Goal: Task Accomplishment & Management: Manage account settings

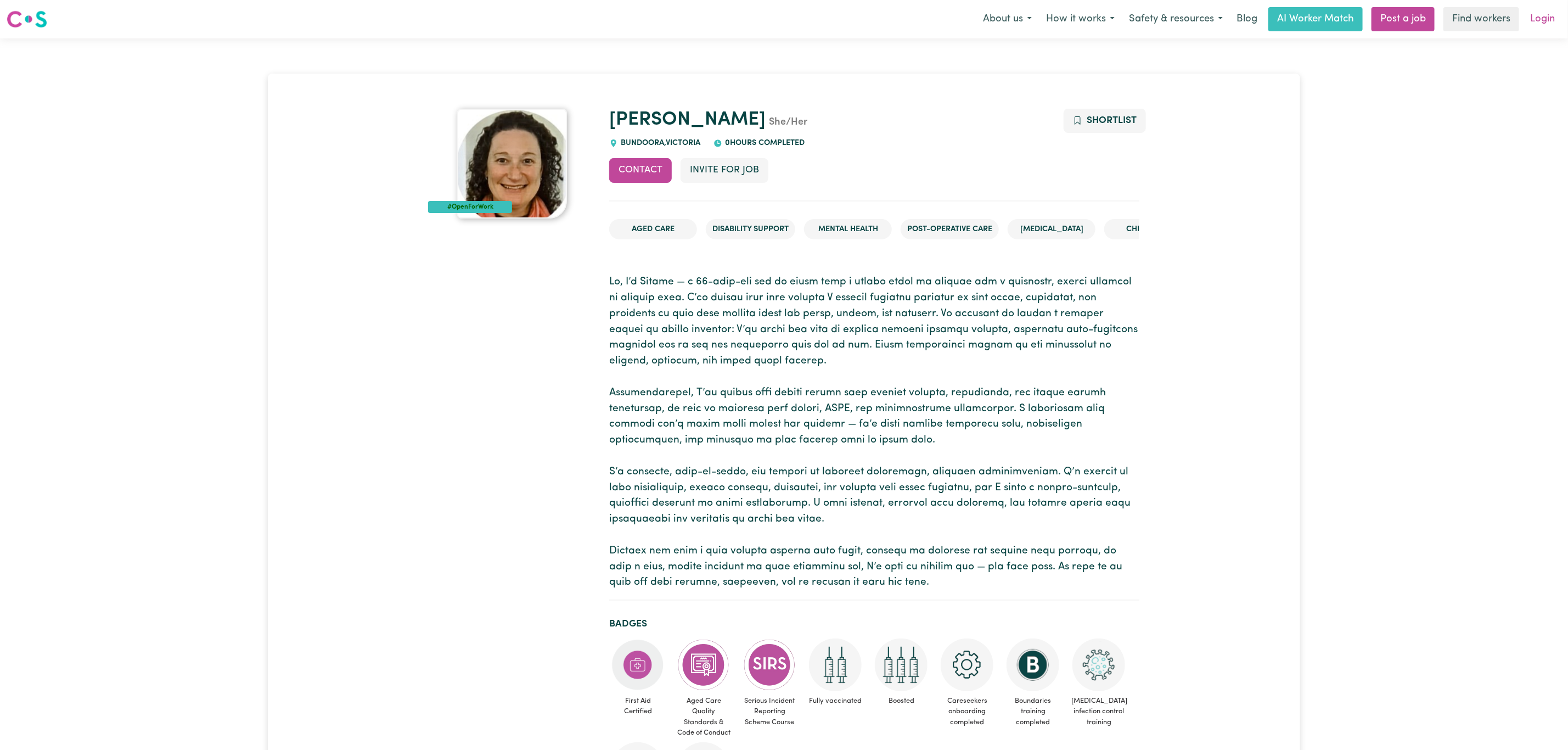
drag, startPoint x: 0, startPoint y: 0, endPoint x: 1533, endPoint y: 19, distance: 1533.1
click at [1533, 19] on link "Login" at bounding box center [1542, 19] width 38 height 24
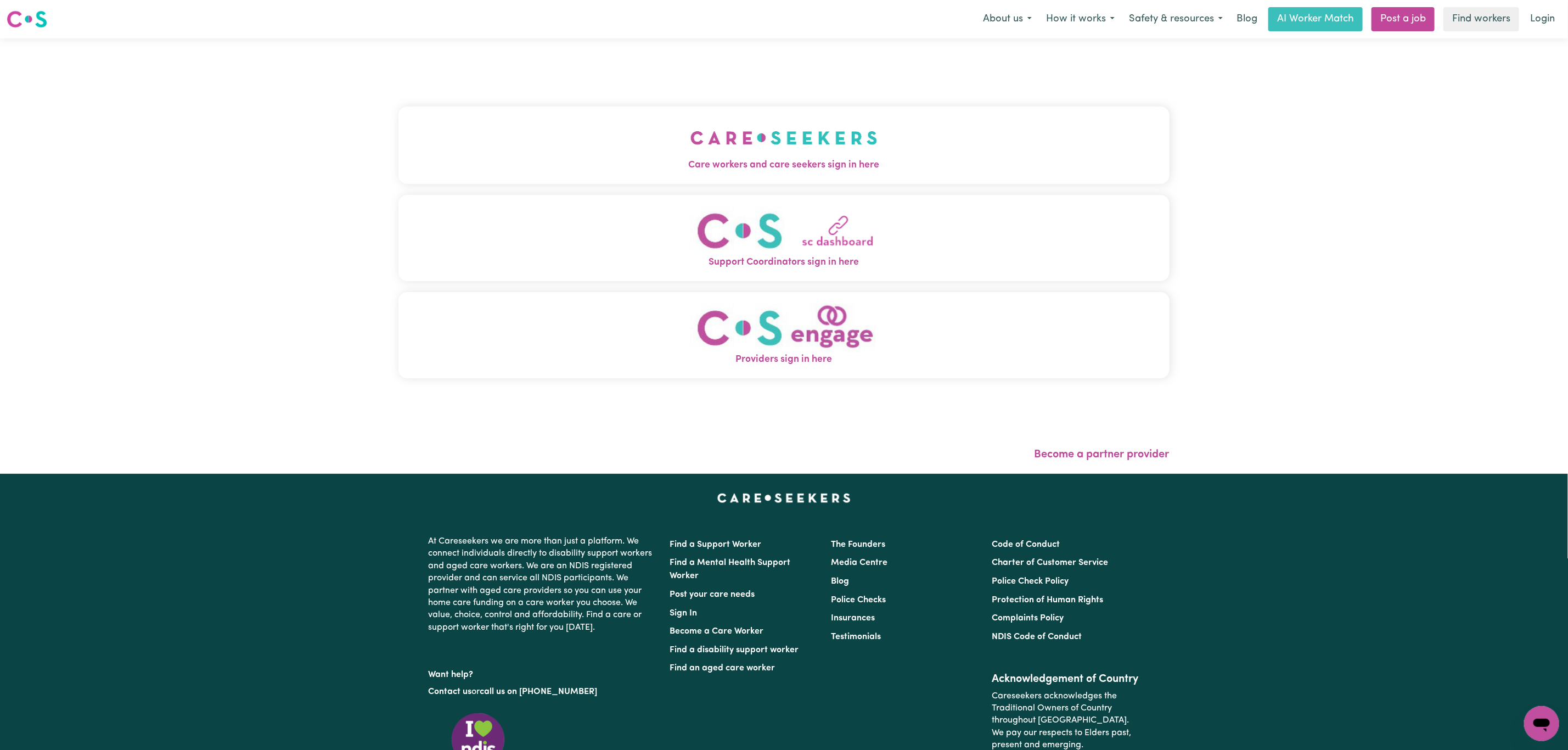
click at [485, 141] on button "Care workers and care seekers sign in here" at bounding box center [784, 145] width 771 height 77
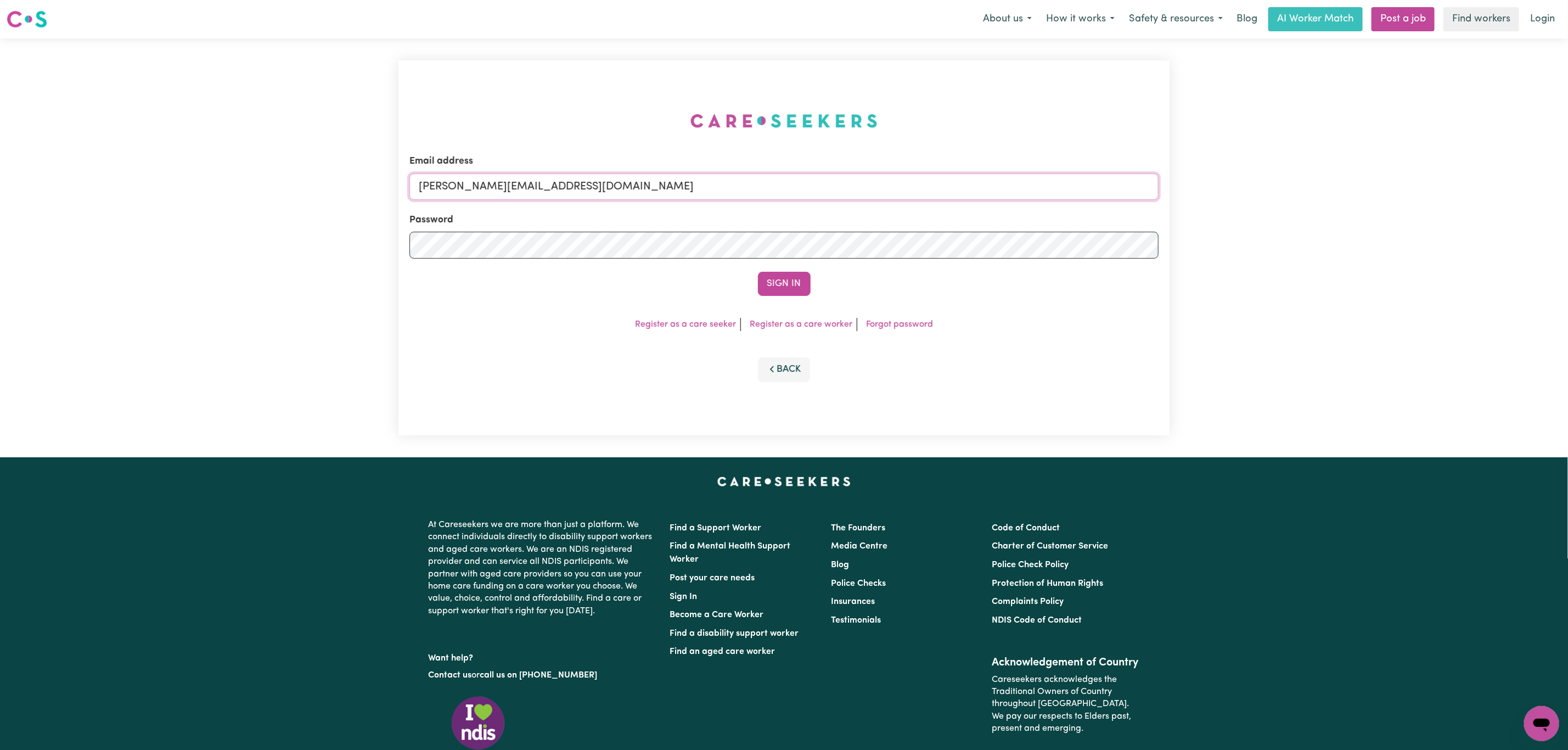
click at [536, 184] on input "[PERSON_NAME][EMAIL_ADDRESS][DOMAIN_NAME]" at bounding box center [784, 186] width 749 height 26
drag, startPoint x: 477, startPoint y: 194, endPoint x: 816, endPoint y: 190, distance: 339.0
click at [816, 190] on input "[EMAIL_ADDRESS][PERSON_NAME][DOMAIN_NAME]" at bounding box center [784, 186] width 749 height 26
click at [794, 292] on button "Sign In" at bounding box center [784, 284] width 53 height 24
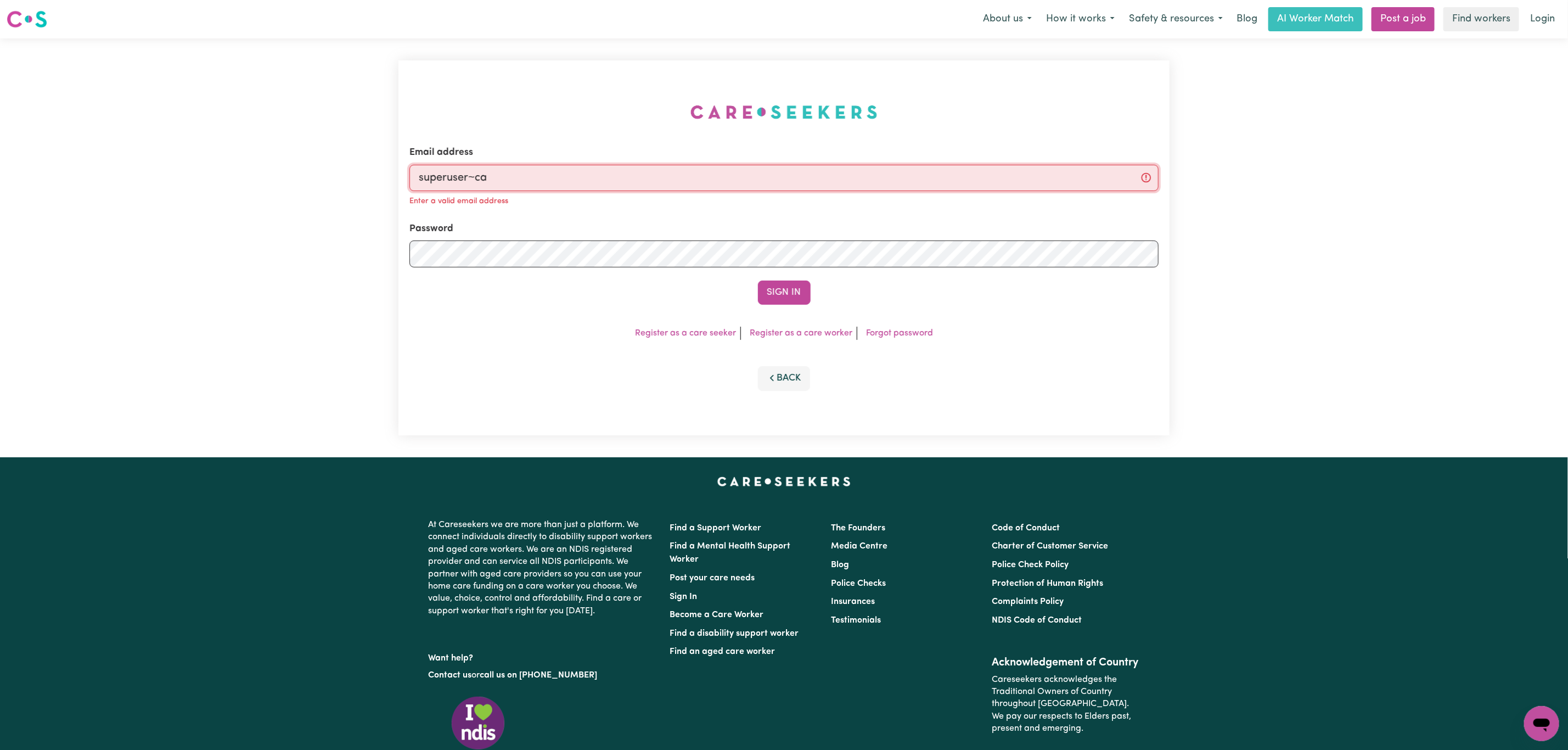
click at [551, 170] on div "Email address superuser~ca Enter a valid email address" at bounding box center [784, 177] width 749 height 63
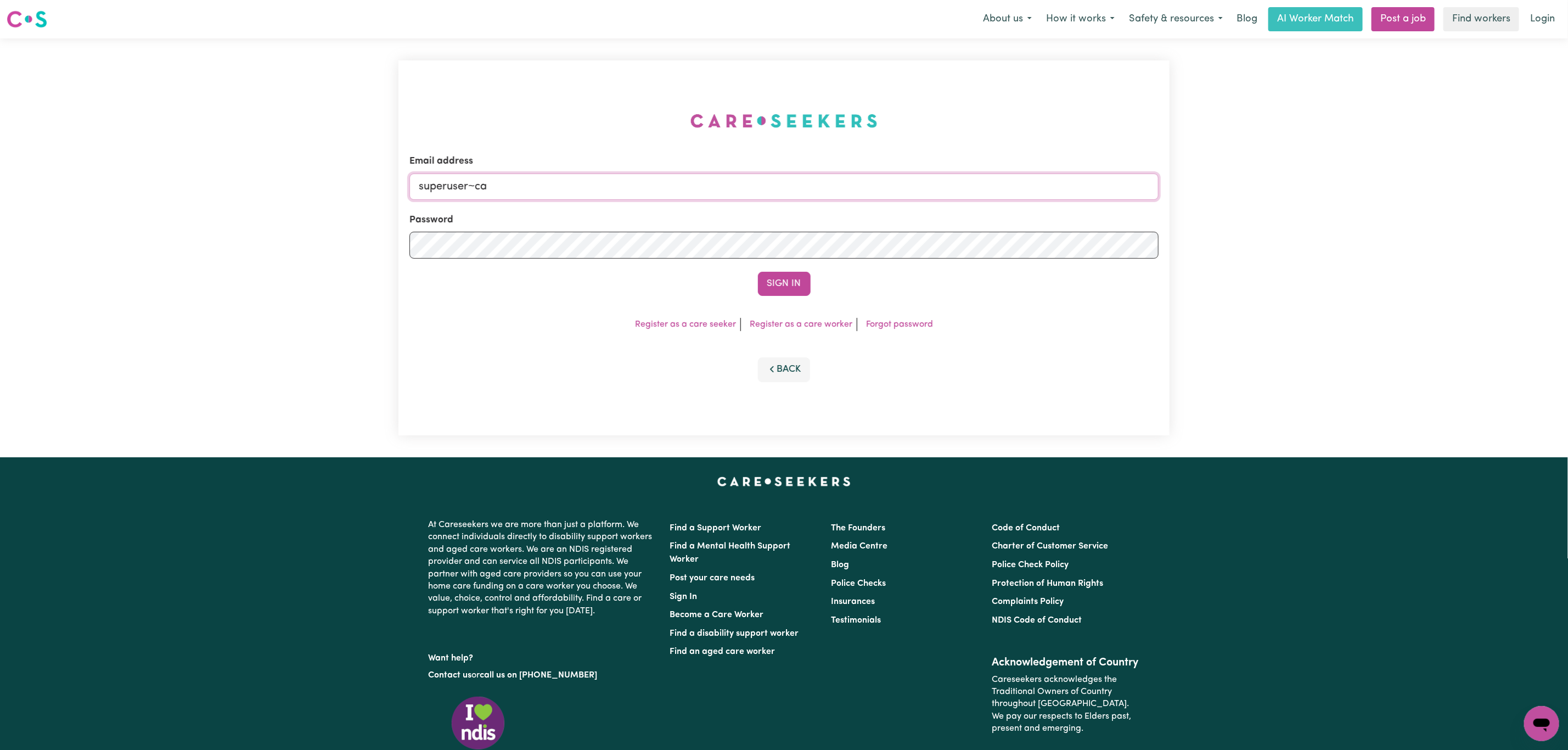
click at [758, 272] on button "Sign In" at bounding box center [784, 284] width 53 height 24
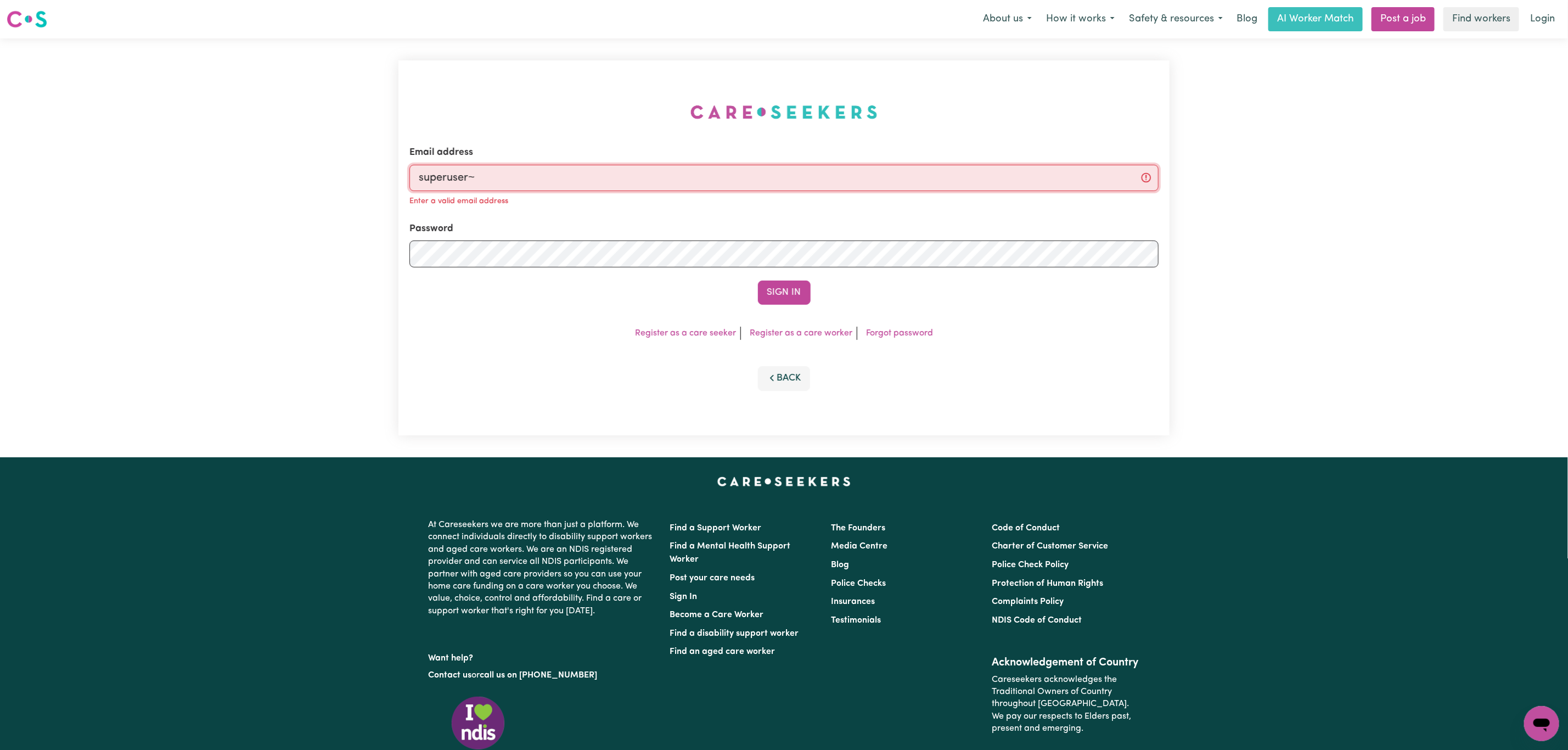
paste input "[EMAIL_ADDRESS][DOMAIN_NAME]"
type input "[EMAIL_ADDRESS][DOMAIN_NAME]"
click at [758, 281] on button "Sign In" at bounding box center [784, 293] width 53 height 24
